Goal: Use online tool/utility: Utilize a website feature to perform a specific function

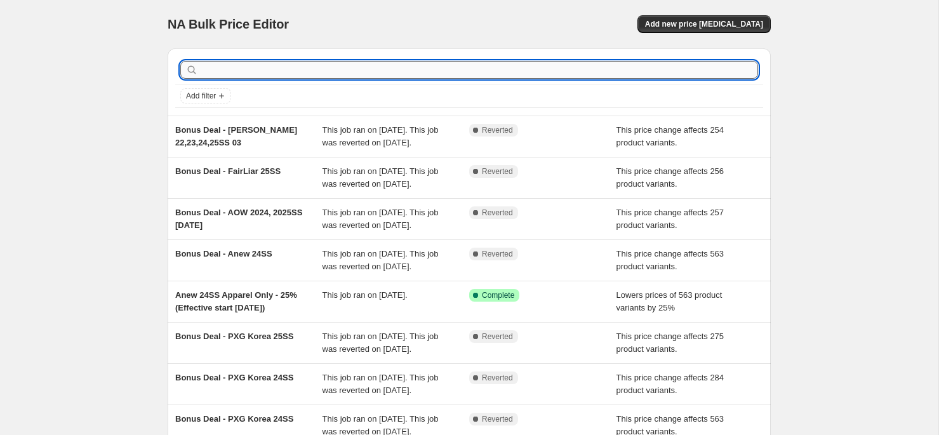
click at [348, 76] on input "text" at bounding box center [479, 70] width 557 height 18
type input "ㅁ"
type input "ama"
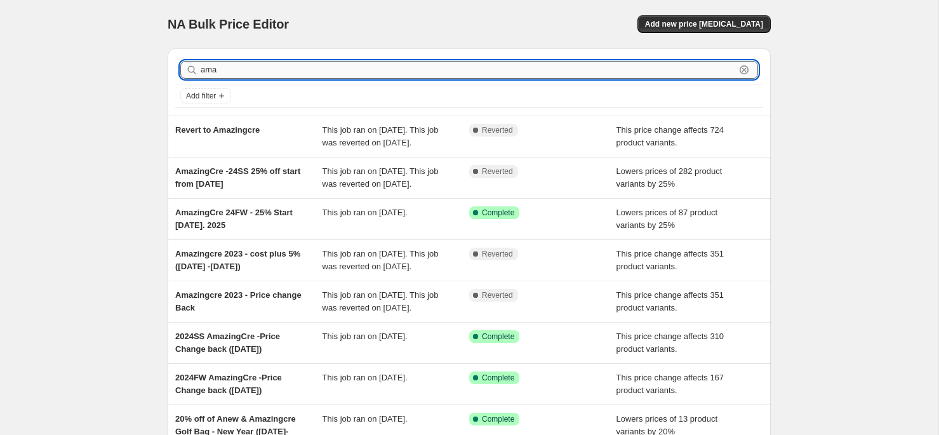
click at [301, 71] on input "ama" at bounding box center [468, 70] width 534 height 18
type input "amazing"
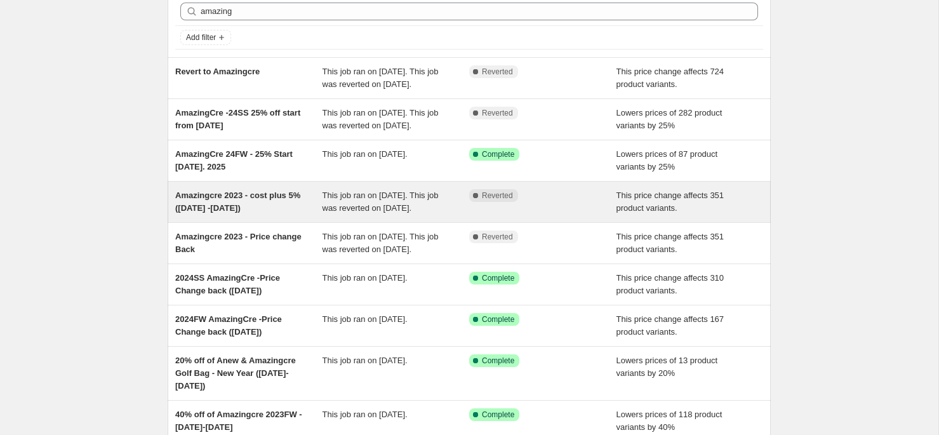
scroll to position [96, 0]
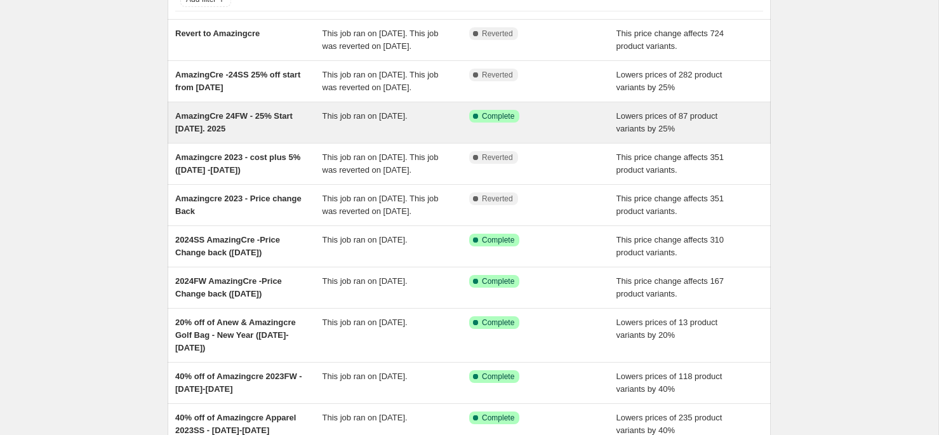
click at [293, 133] on span "AmazingCre 24FW - 25% Start [DATE]. 2025" at bounding box center [233, 122] width 117 height 22
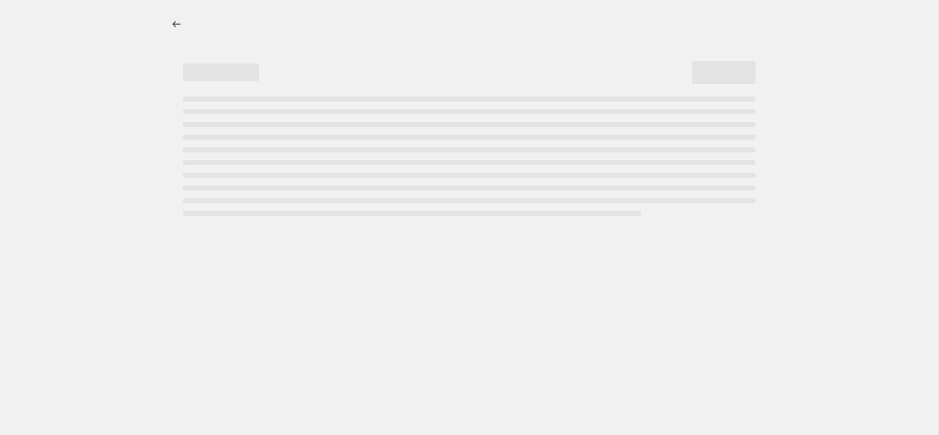
select select "percentage"
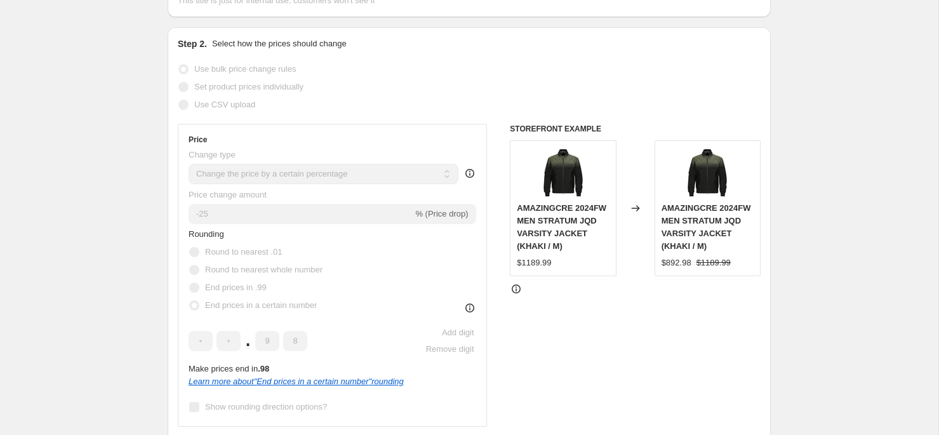
scroll to position [208, 0]
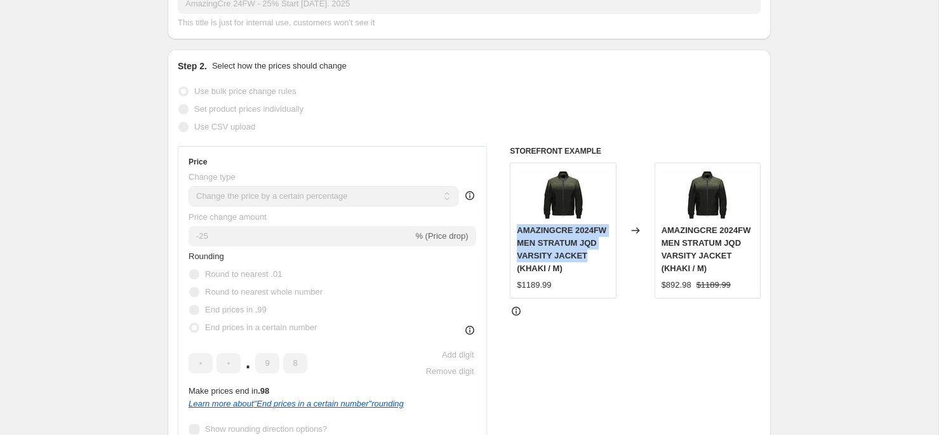
drag, startPoint x: 588, startPoint y: 268, endPoint x: 517, endPoint y: 233, distance: 79.8
click at [517, 233] on div "AMAZINGCRE 2024FW MEN STRATUM JQD VARSITY JACKET (KHAKI / M)" at bounding box center [563, 249] width 92 height 51
copy span "AMAZINGCRE 2024FW MEN STRATUM JQD VARSITY JACKET"
